Goal: Register for event/course

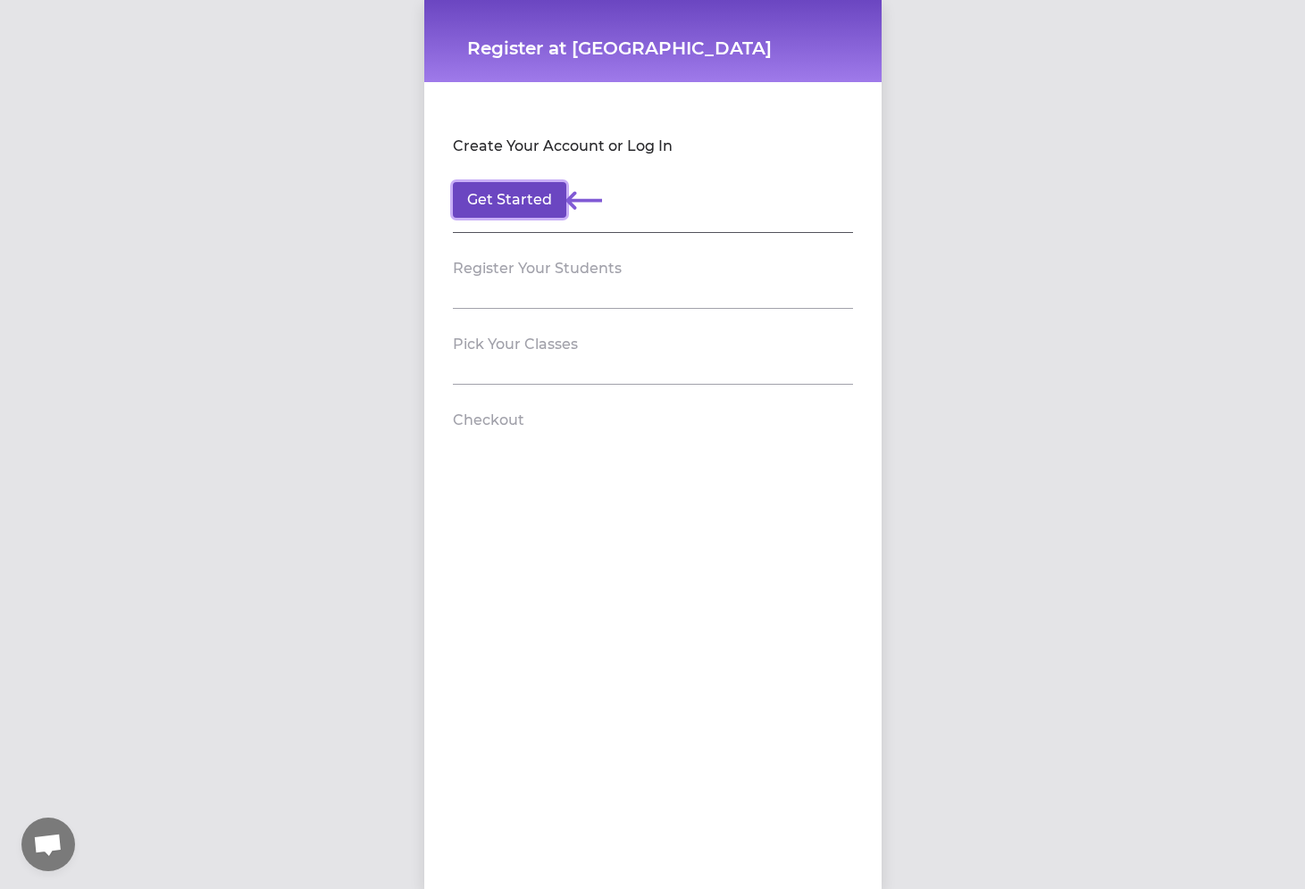
click at [519, 204] on button "Get Started" at bounding box center [509, 200] width 113 height 36
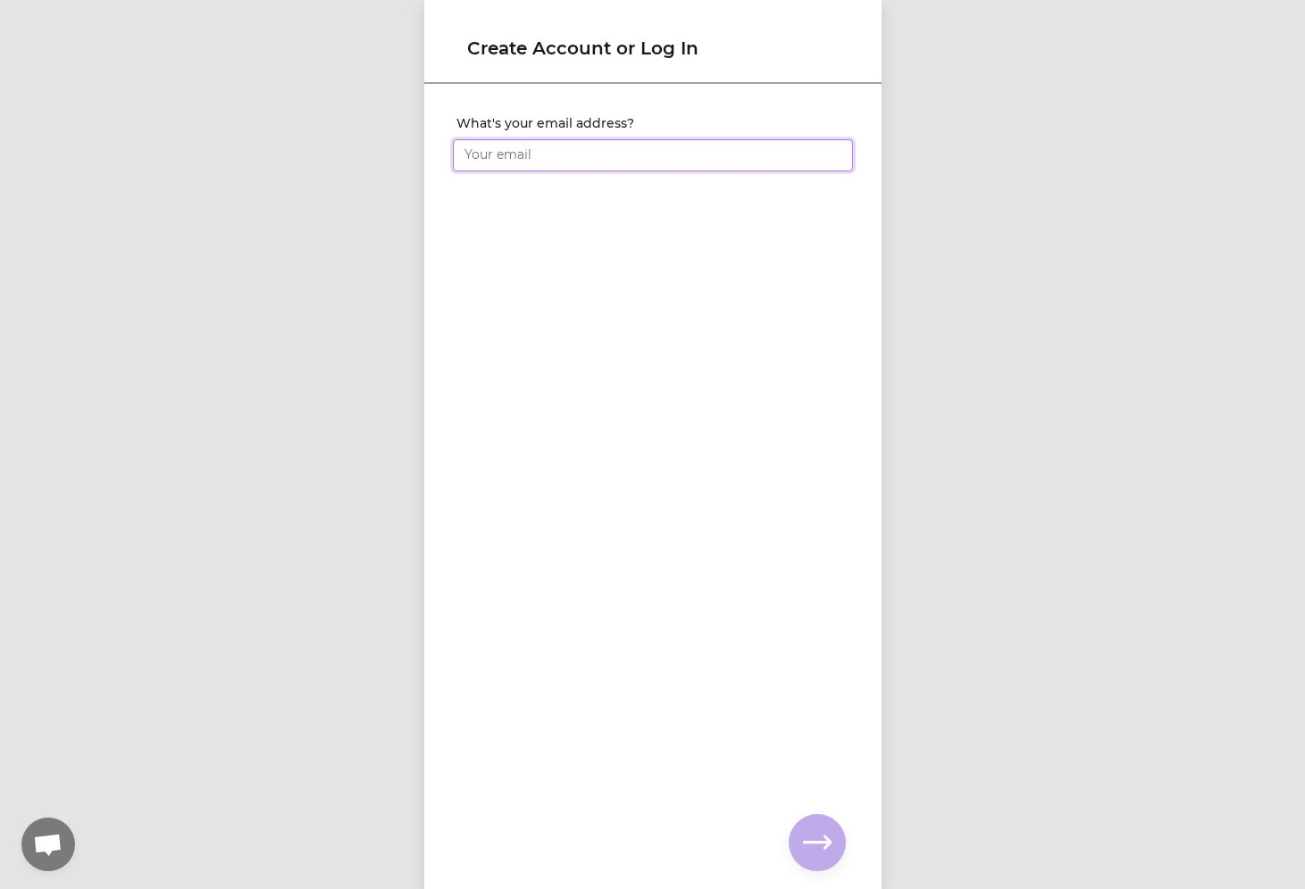
click at [529, 163] on input "What's your email address?" at bounding box center [653, 155] width 400 height 32
click input "submit" at bounding box center [0, 0] width 0 height 0
type input "[EMAIL_ADDRESS][DOMAIN_NAME]"
click input "submit" at bounding box center [0, 0] width 0 height 0
click at [571, 163] on input "What's your full name?" at bounding box center [653, 155] width 400 height 32
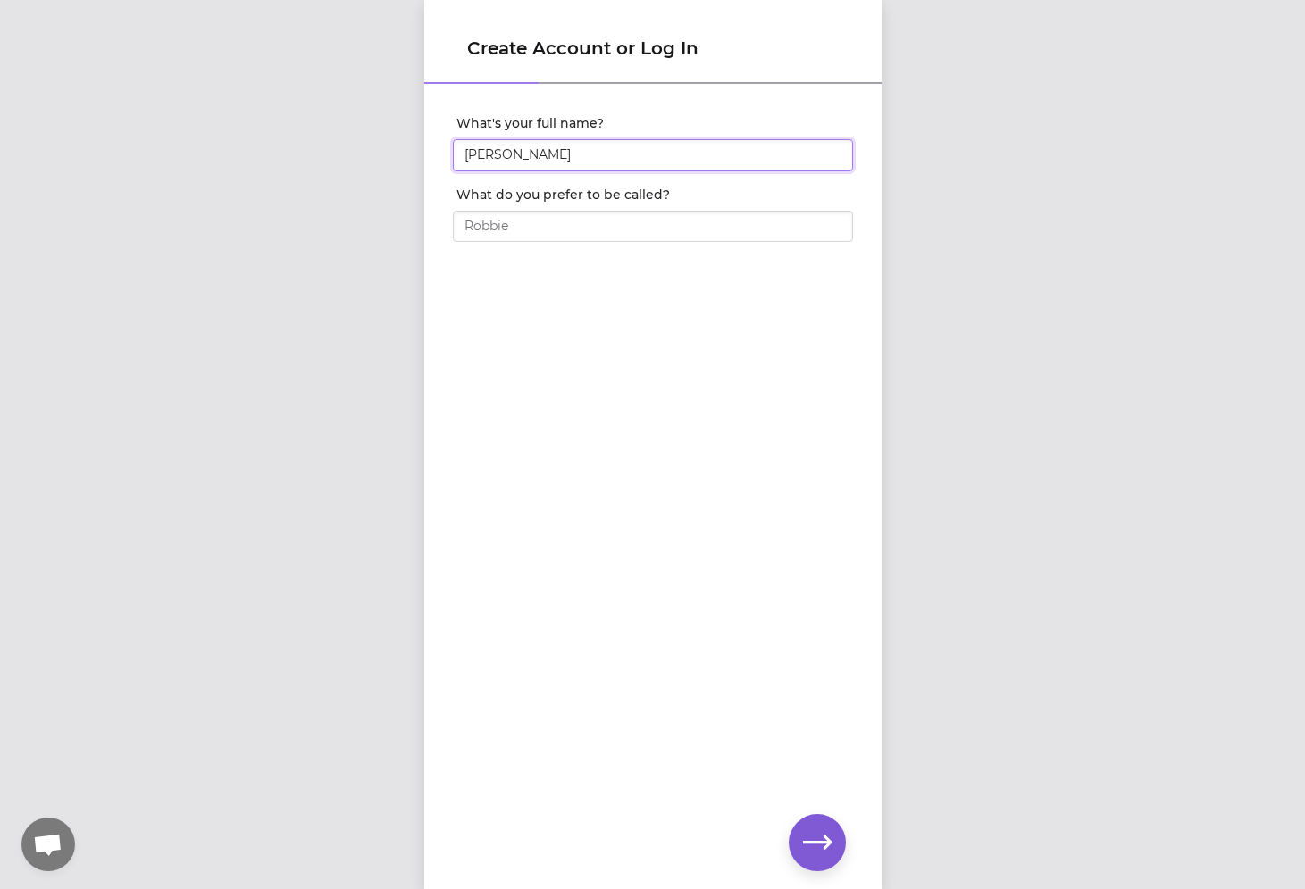
type input "[PERSON_NAME]"
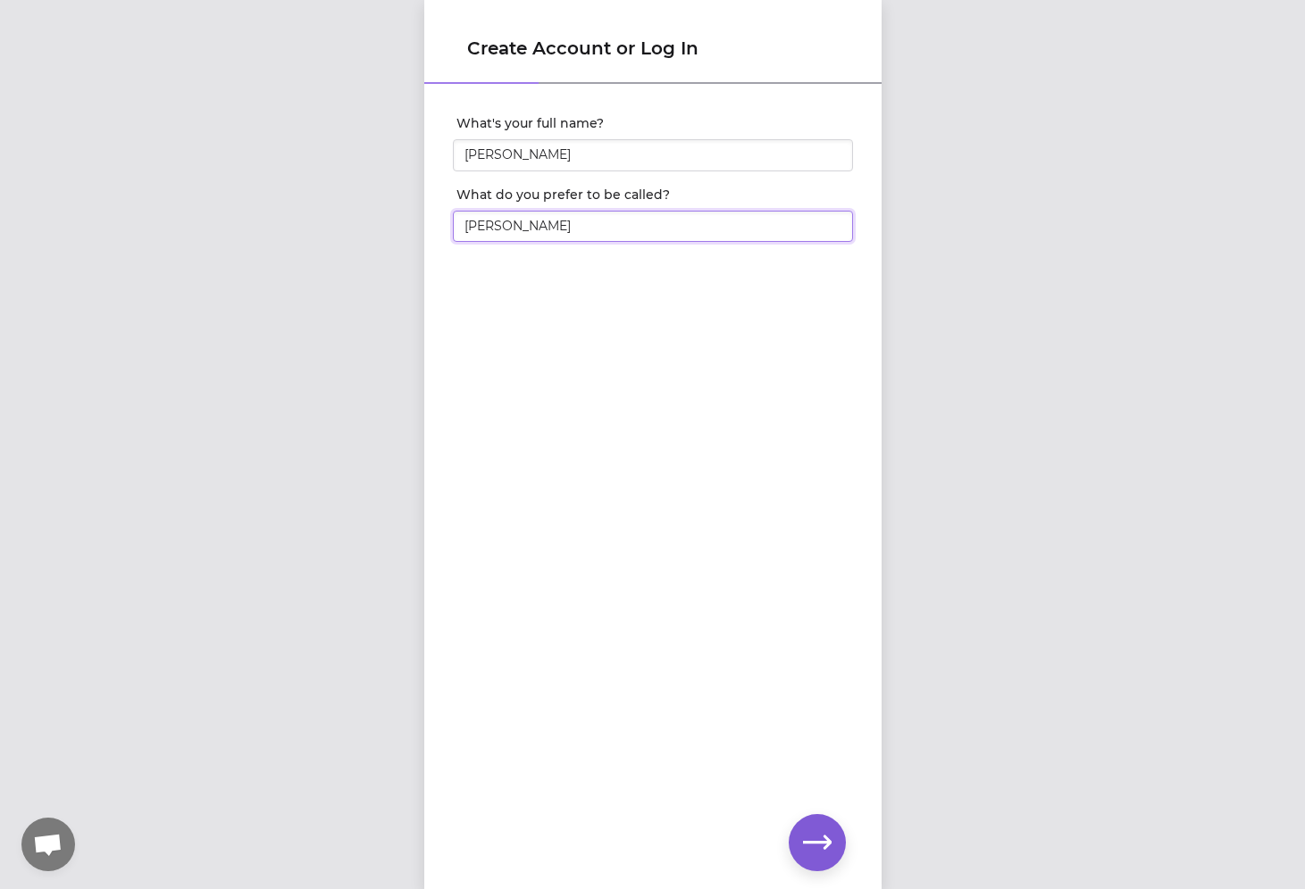
type input "[PERSON_NAME]"
click at [795, 831] on button "button" at bounding box center [816, 842] width 57 height 57
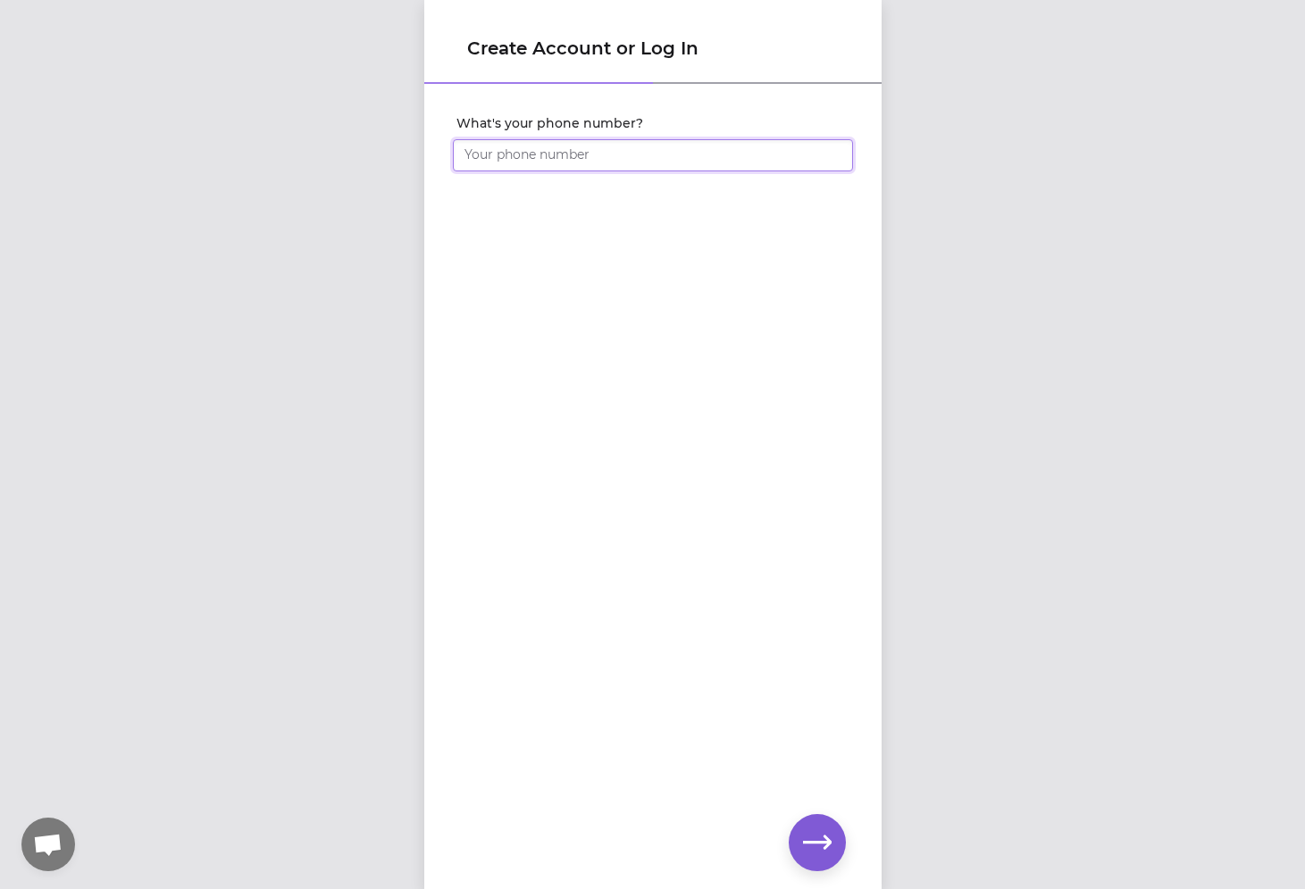
click at [541, 166] on input "What's your phone number?" at bounding box center [653, 155] width 400 height 32
type input "[PHONE_NUMBER]"
click at [806, 845] on icon "button" at bounding box center [817, 843] width 29 height 29
click input "submit" at bounding box center [0, 0] width 0 height 0
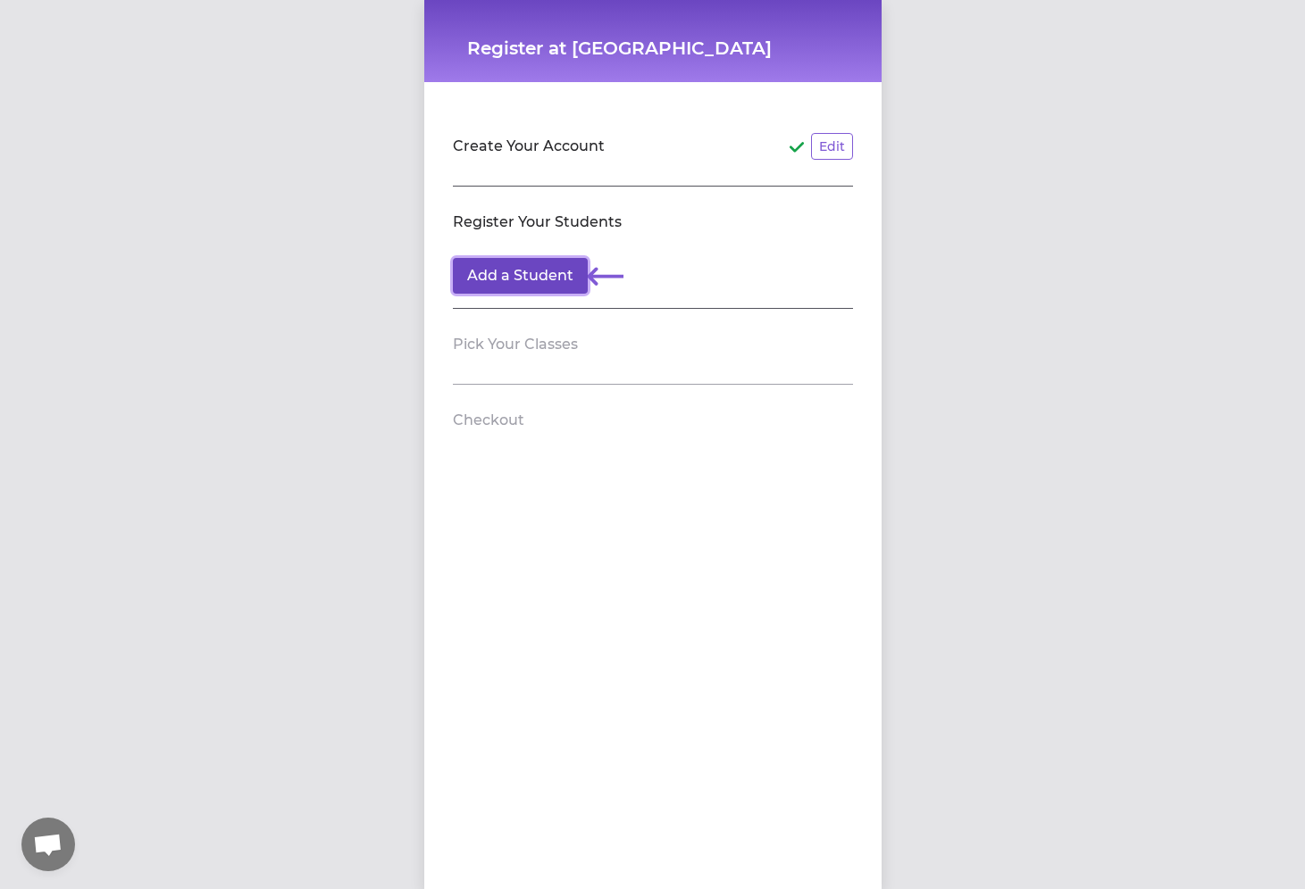
click at [563, 284] on button "Add a Student" at bounding box center [520, 276] width 135 height 36
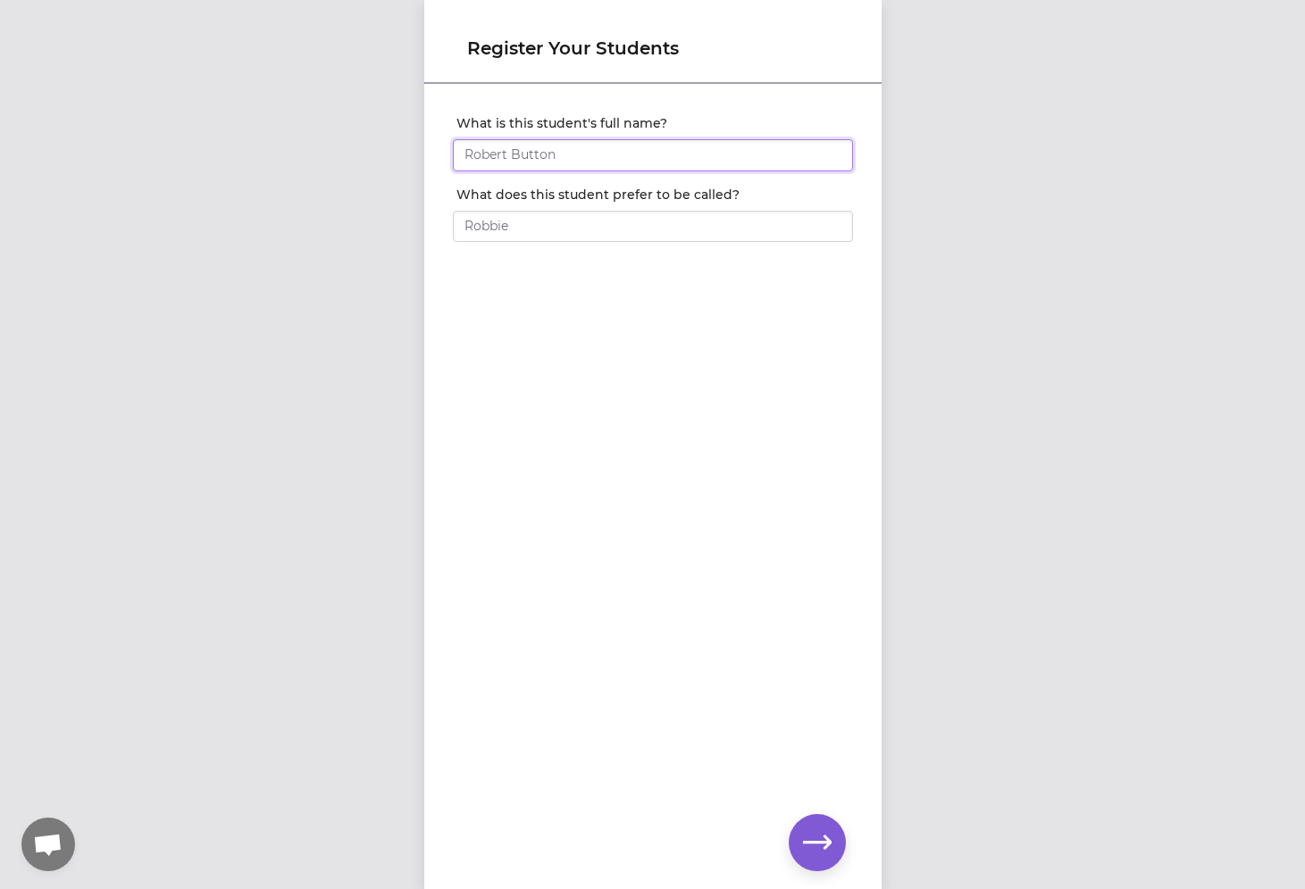
click at [522, 146] on input "What is this student's full name?" at bounding box center [653, 155] width 400 height 32
type input "[PERSON_NAME]"
click at [814, 863] on button "button" at bounding box center [816, 842] width 57 height 57
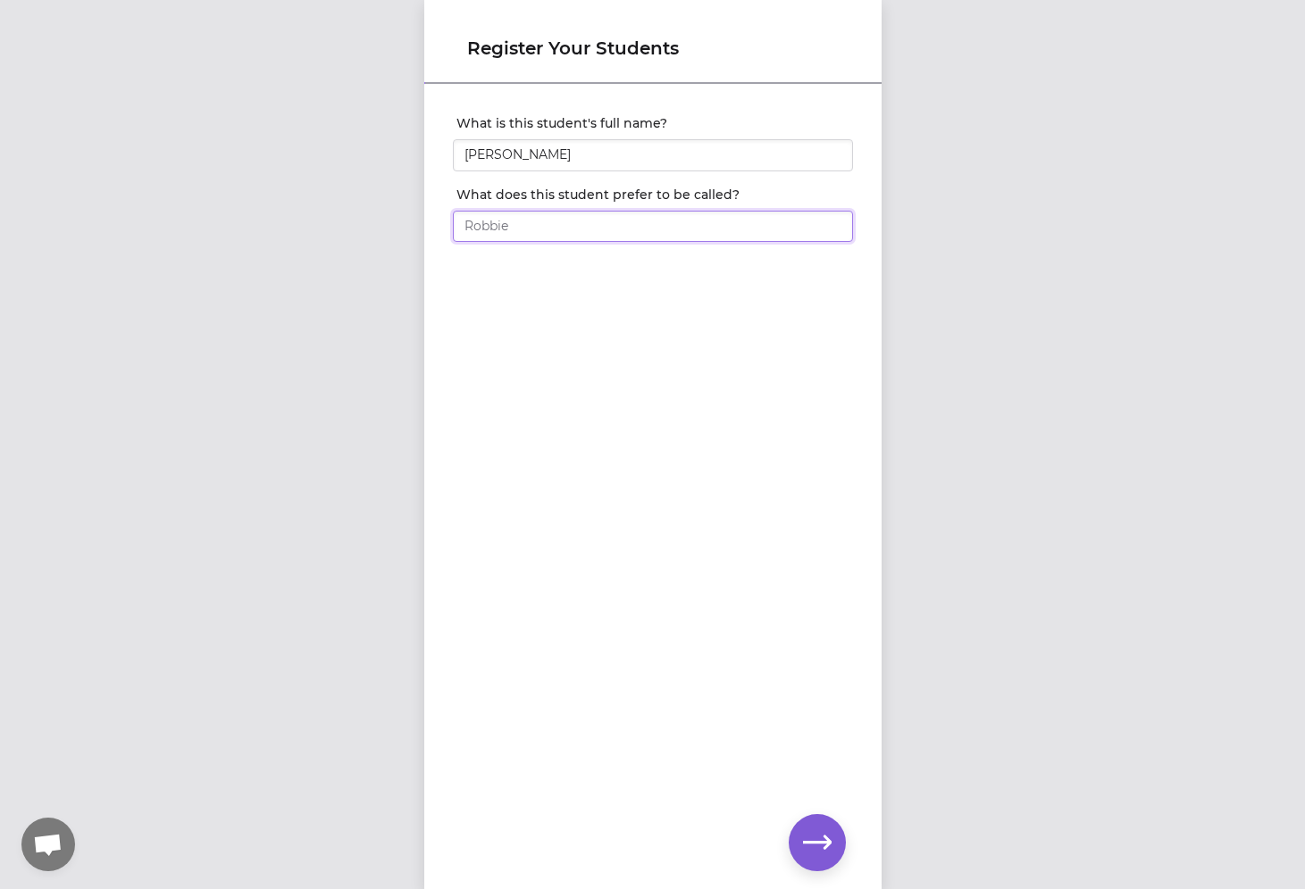
click at [490, 215] on input "What does this student prefer to be called?" at bounding box center [653, 227] width 400 height 32
type input "[PERSON_NAME]"
click at [811, 846] on icon "button" at bounding box center [817, 843] width 29 height 29
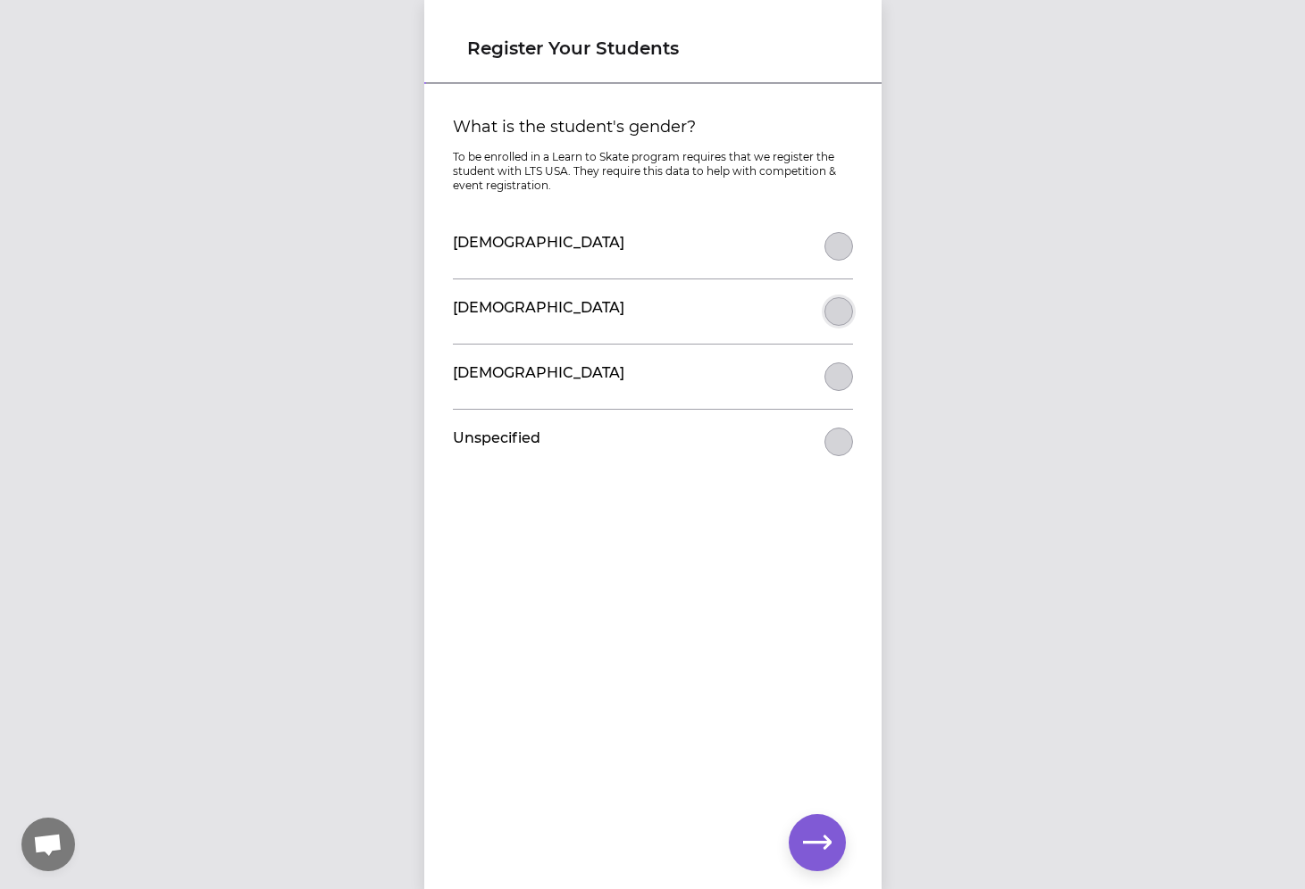
click at [829, 310] on button "What is the student's gender?" at bounding box center [838, 311] width 29 height 29
click at [821, 828] on button "button" at bounding box center [816, 842] width 57 height 57
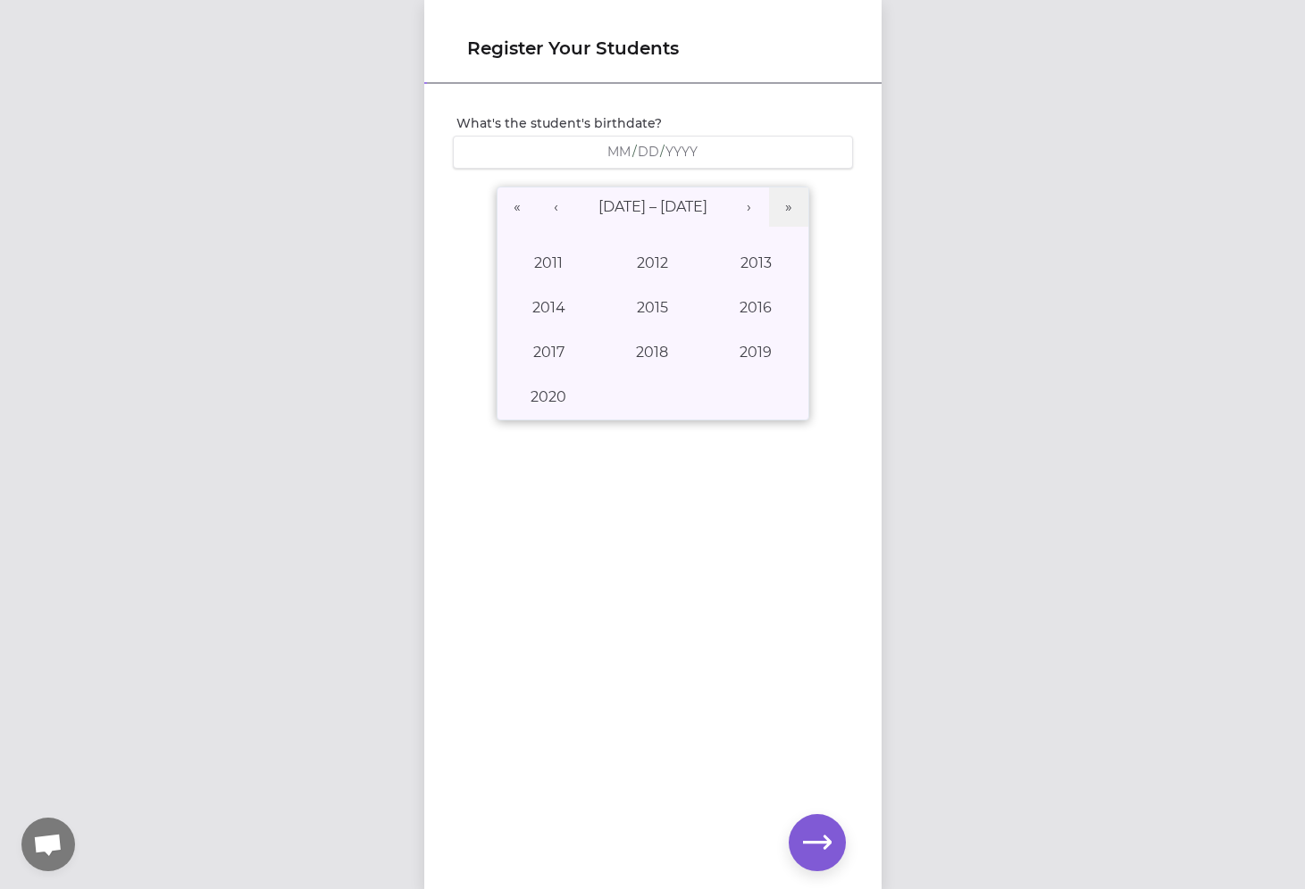
click at [644, 162] on div "/ /" at bounding box center [653, 152] width 400 height 33
click at [649, 304] on button "2015" at bounding box center [652, 308] width 104 height 45
click at [739, 348] on abbr "September" at bounding box center [755, 352] width 82 height 17
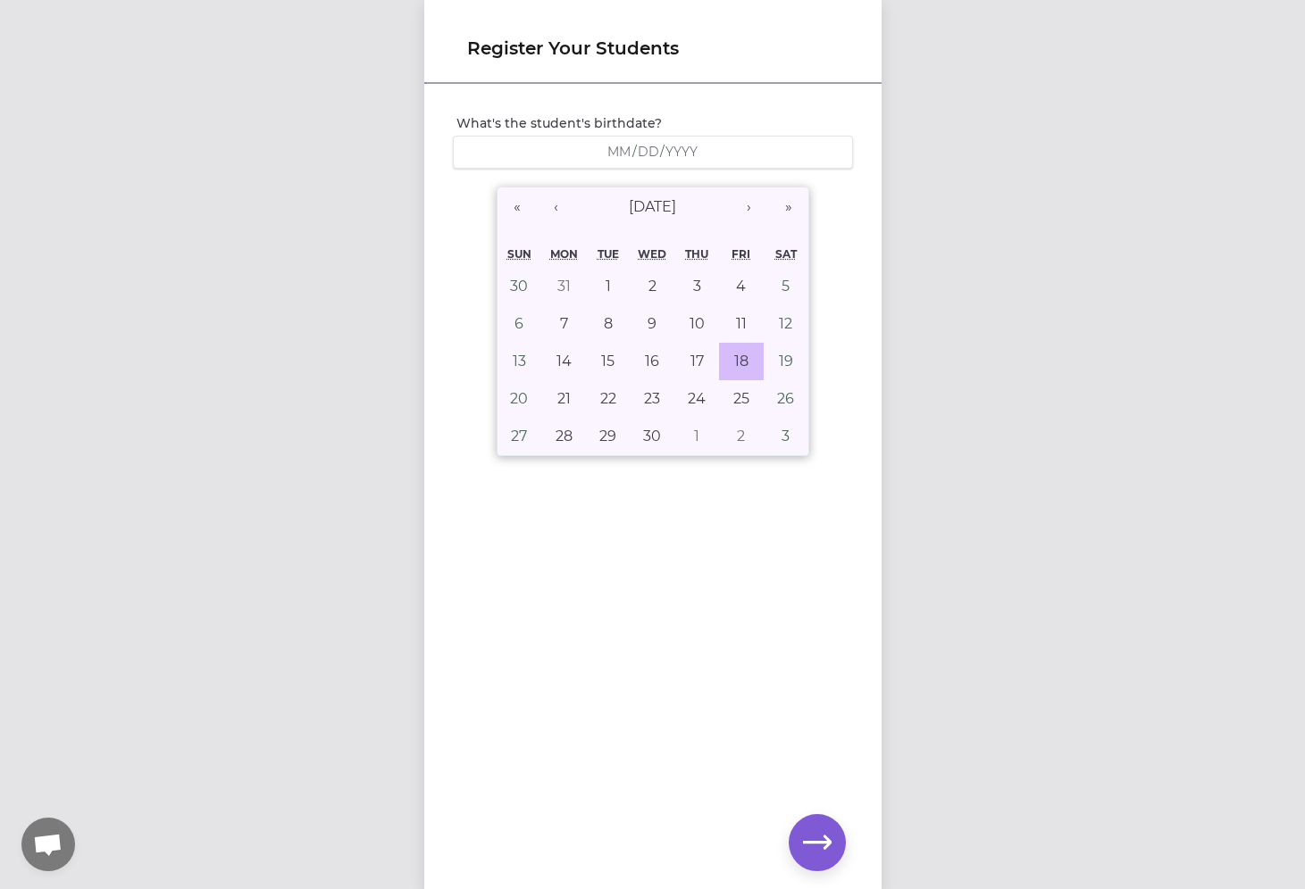
click at [741, 360] on abbr "18" at bounding box center [741, 361] width 14 height 17
type input "[DATE]"
type input "9"
type input "18"
type input "2015"
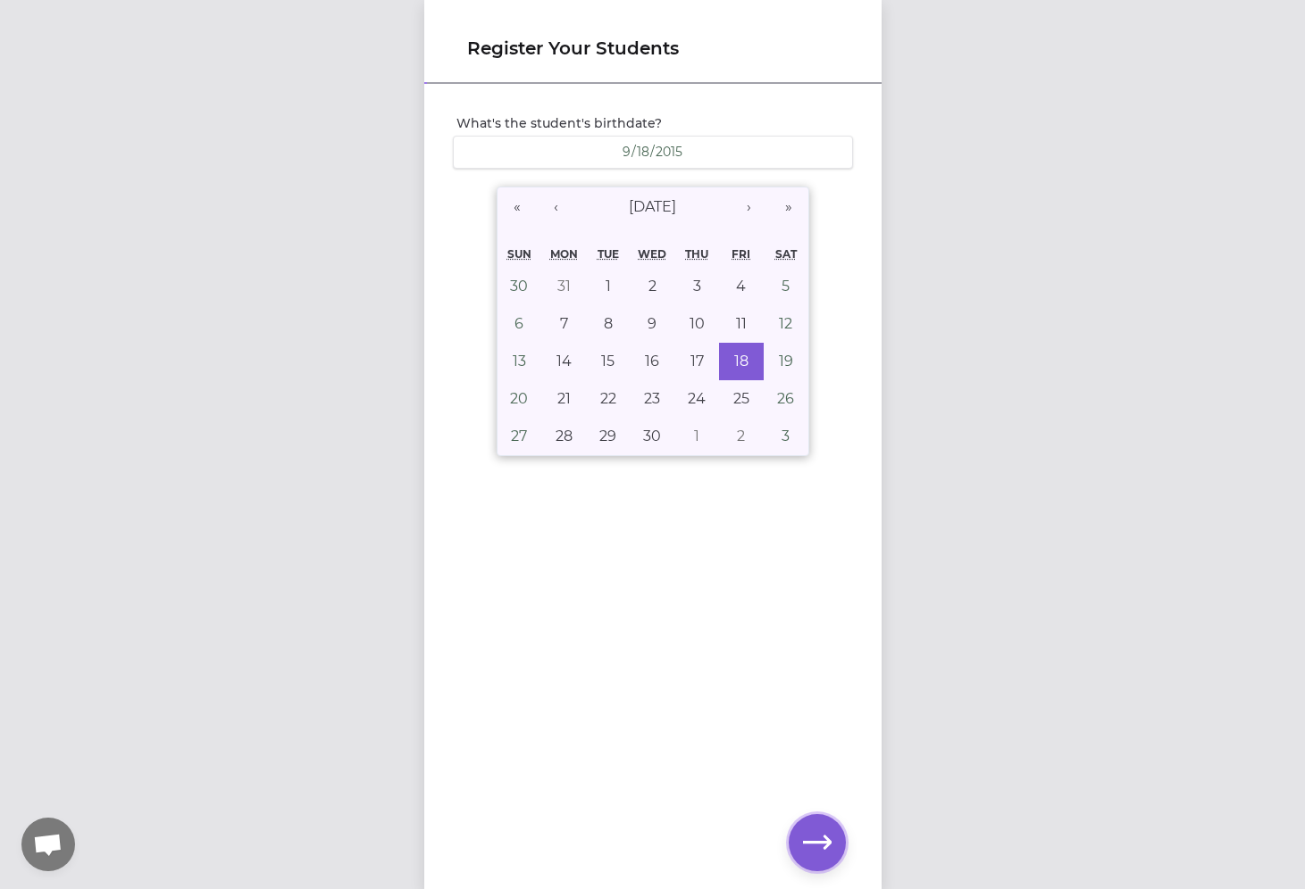
click at [814, 830] on icon "button" at bounding box center [817, 843] width 29 height 29
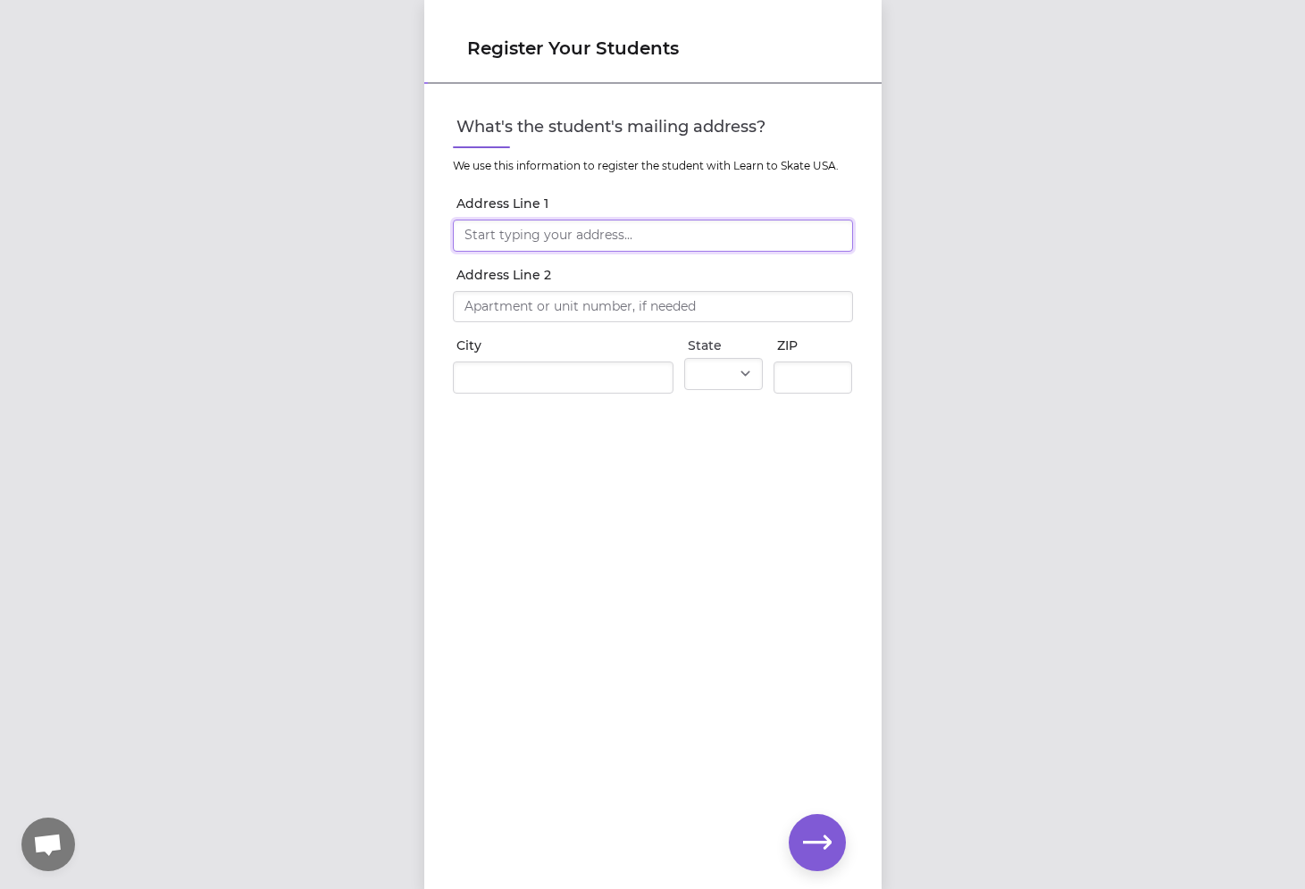
click at [521, 241] on input "Address Line 1" at bounding box center [653, 236] width 400 height 32
type input "[STREET_ADDRESS]"
type input "Kalispell"
select select "MT"
type input "59901"
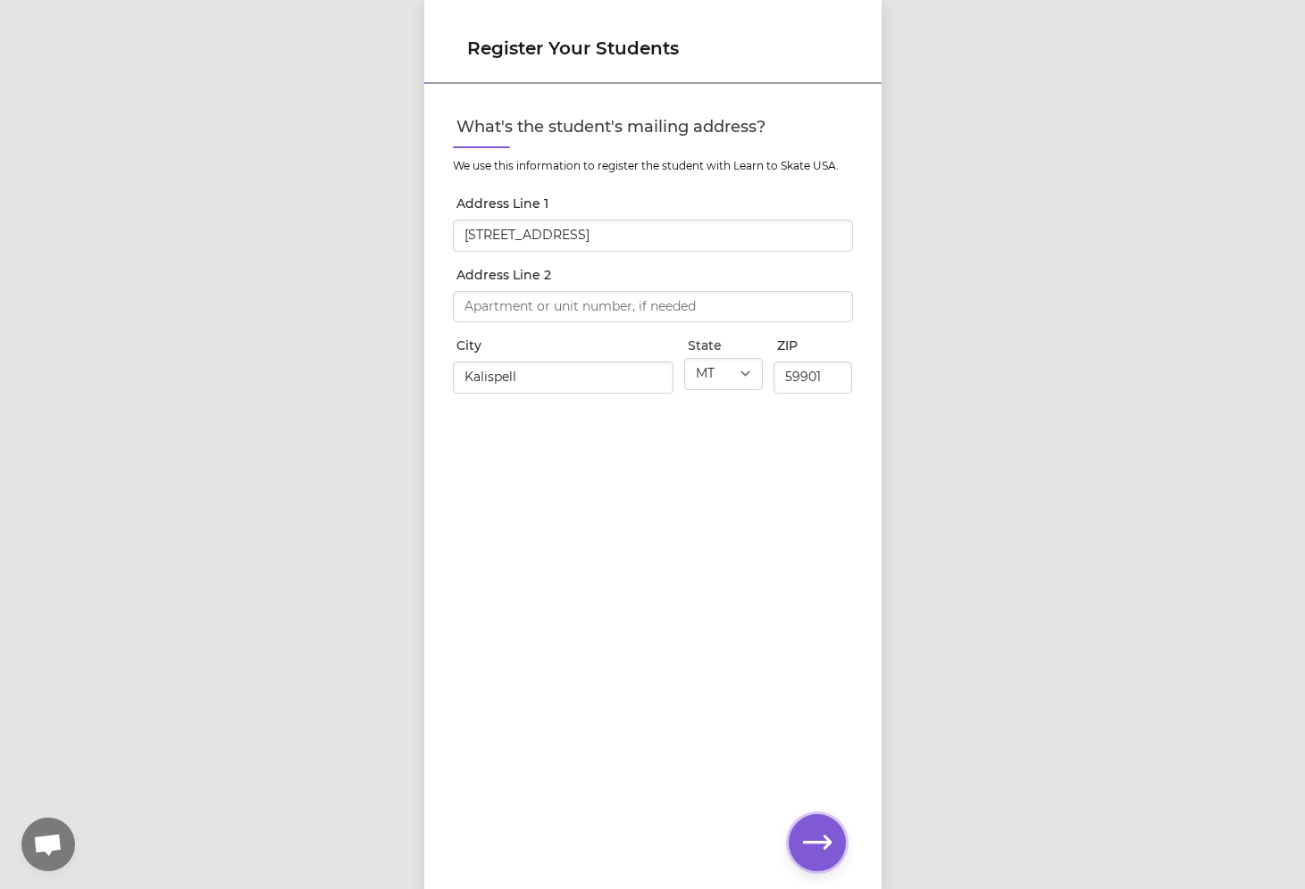
click at [819, 841] on icon "button" at bounding box center [817, 842] width 29 height 13
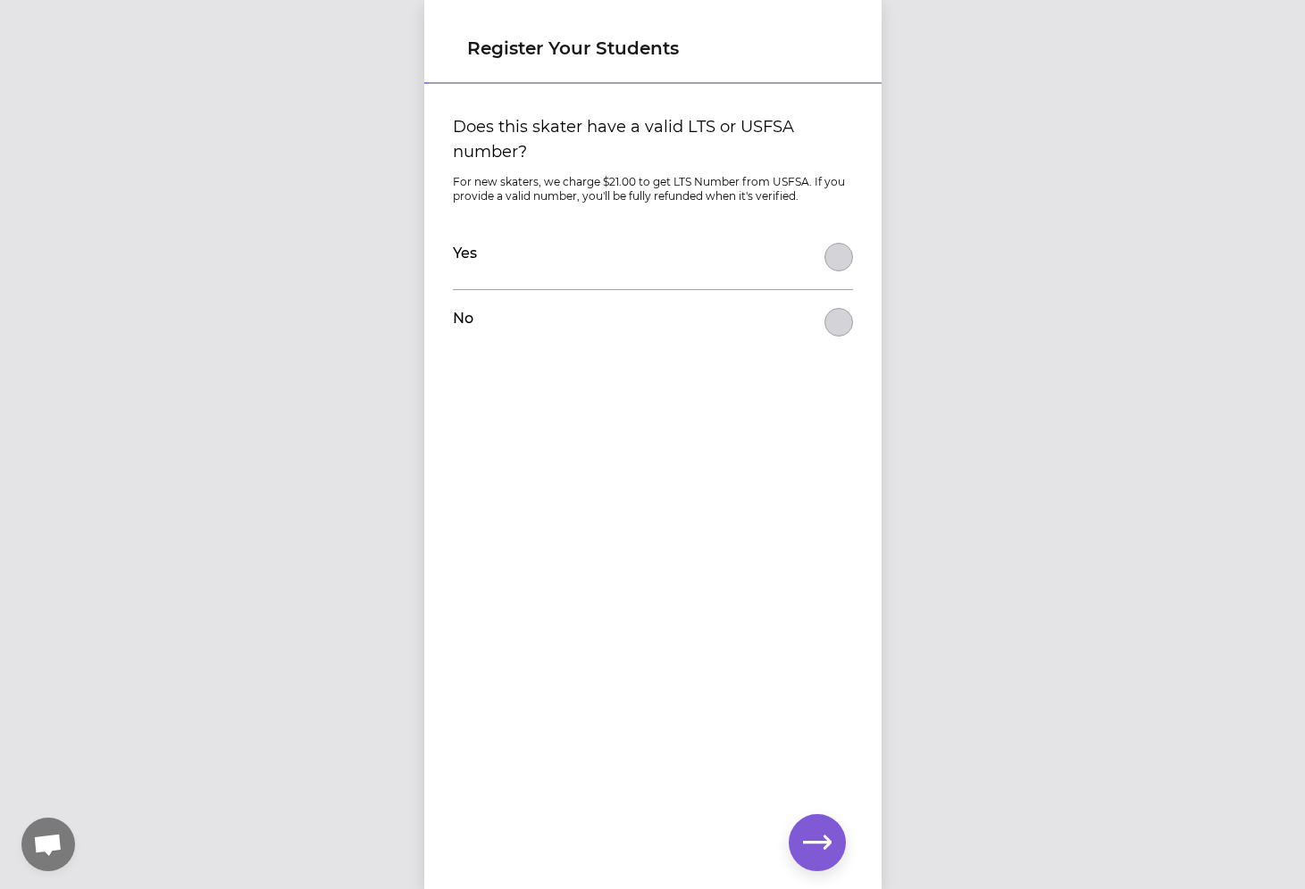
click at [829, 302] on div "No" at bounding box center [653, 322] width 400 height 64
click at [832, 316] on button "Does this skater have a valid LTS or USFSA number?" at bounding box center [838, 322] width 29 height 29
click at [822, 853] on icon "button" at bounding box center [817, 843] width 29 height 29
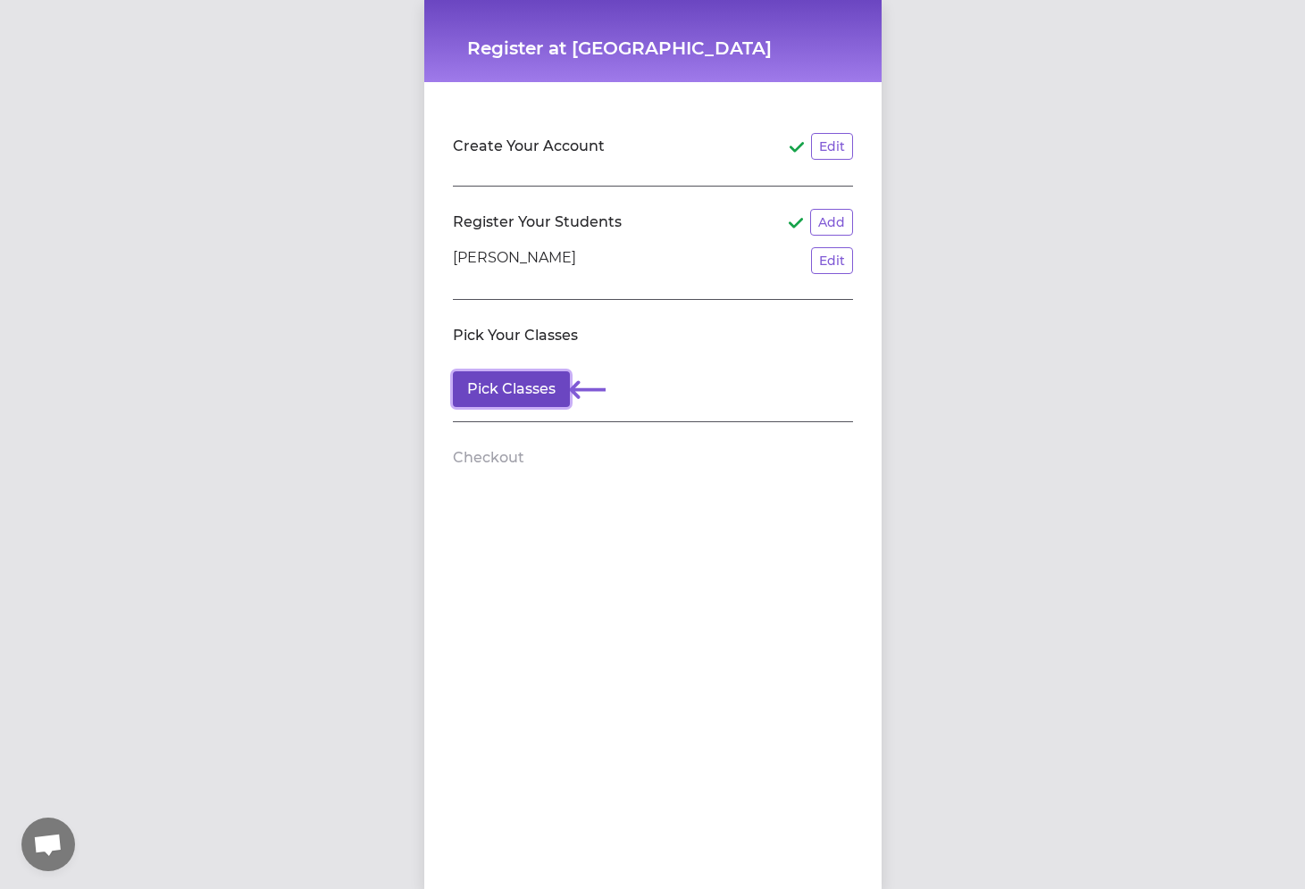
click at [521, 388] on button "Pick Classes" at bounding box center [511, 389] width 117 height 36
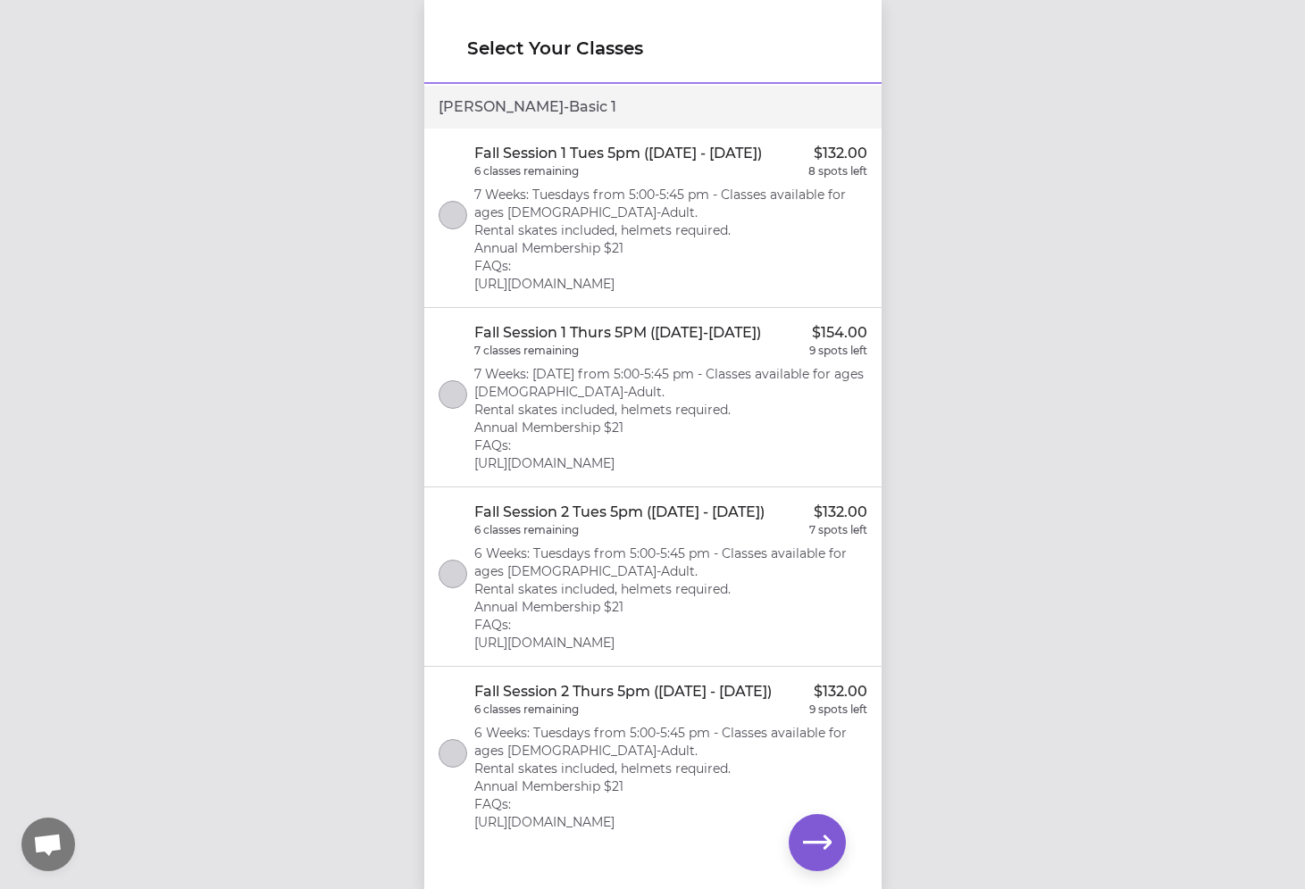
scroll to position [38, 0]
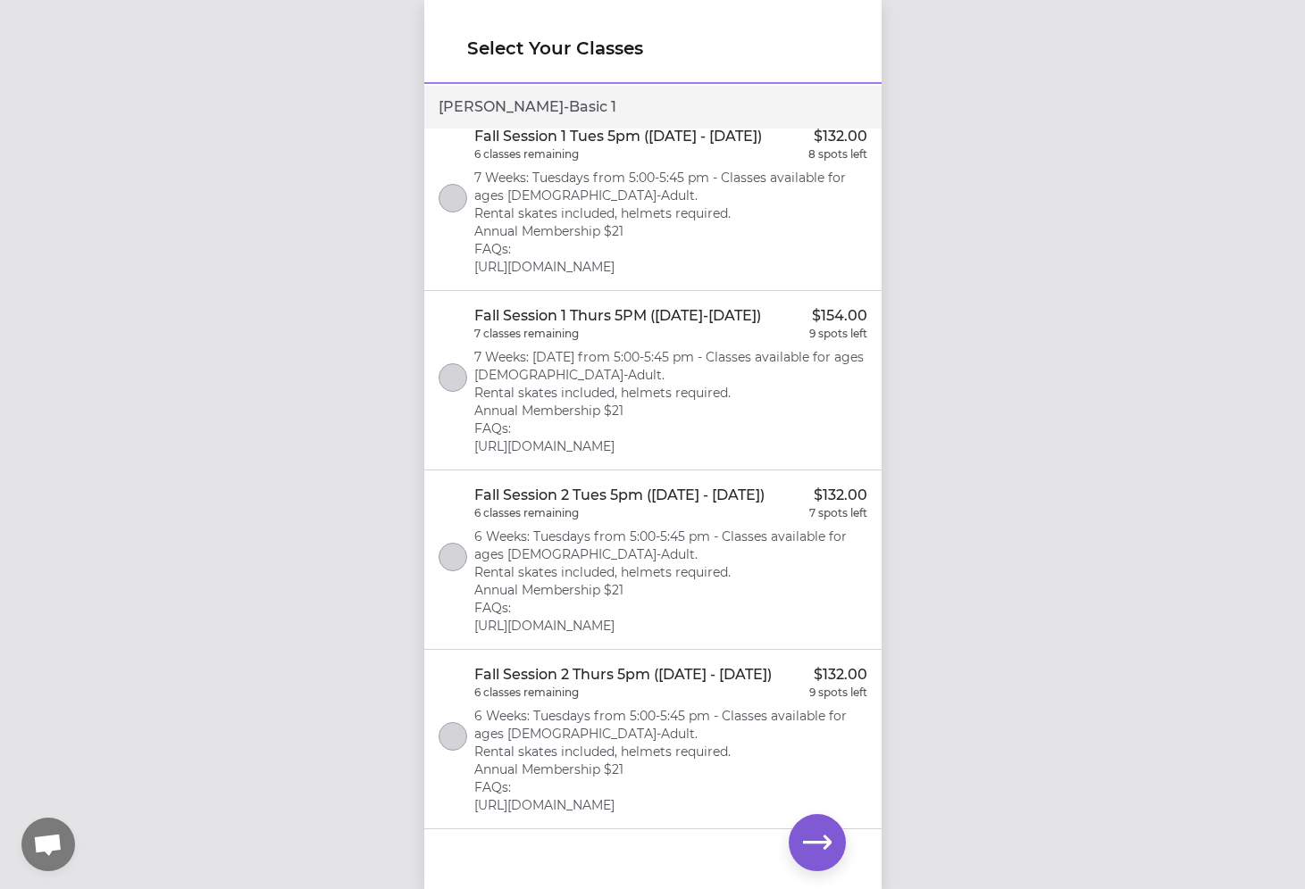
click at [678, 803] on p "6 Weeks: Tuesdays from 5:00-5:45 pm - Classes available for ages [DEMOGRAPHIC_D…" at bounding box center [670, 760] width 393 height 107
click at [831, 841] on button "button" at bounding box center [816, 842] width 57 height 57
